Goal: Check status: Check status

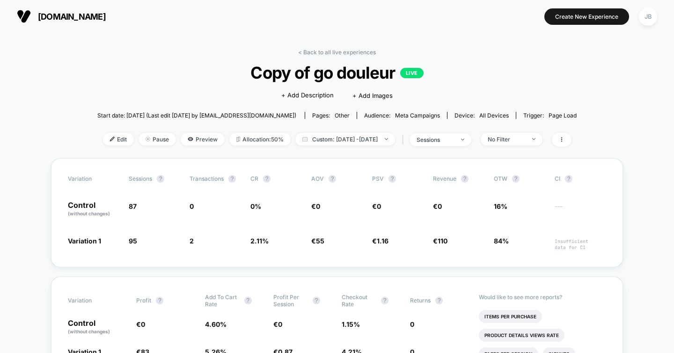
scroll to position [61, 0]
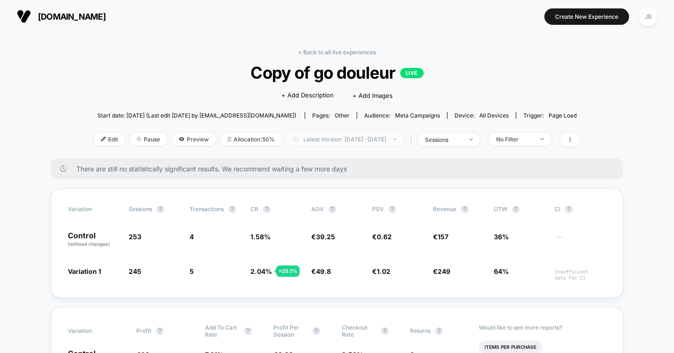
click at [325, 139] on span "Latest Version: [DATE] - [DATE]" at bounding box center [344, 139] width 117 height 13
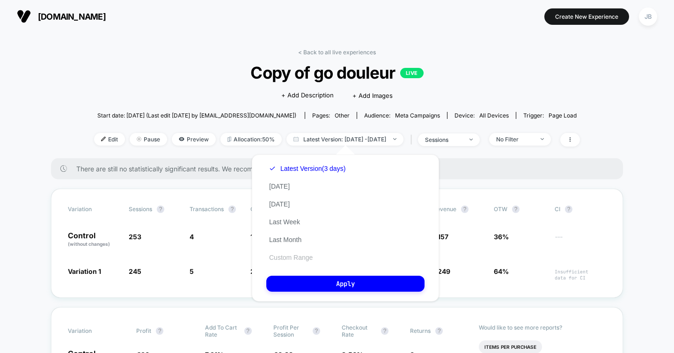
click at [281, 256] on button "Custom Range" at bounding box center [290, 257] width 49 height 8
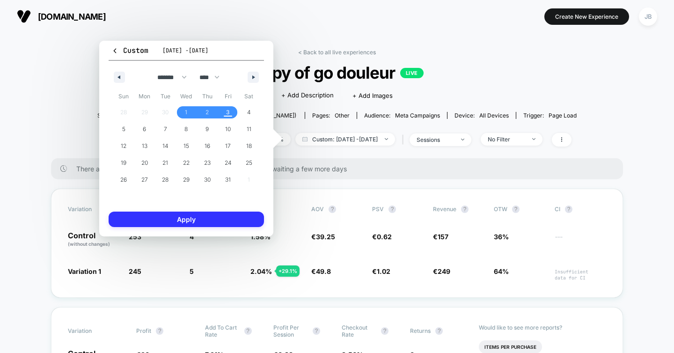
click at [210, 217] on button "Apply" at bounding box center [186, 218] width 155 height 15
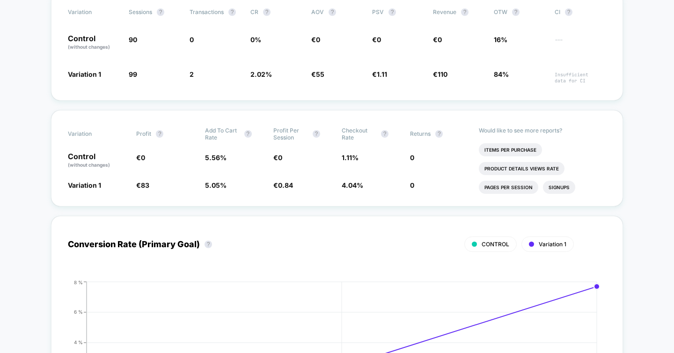
scroll to position [167, 0]
